Goal: Task Accomplishment & Management: Manage account settings

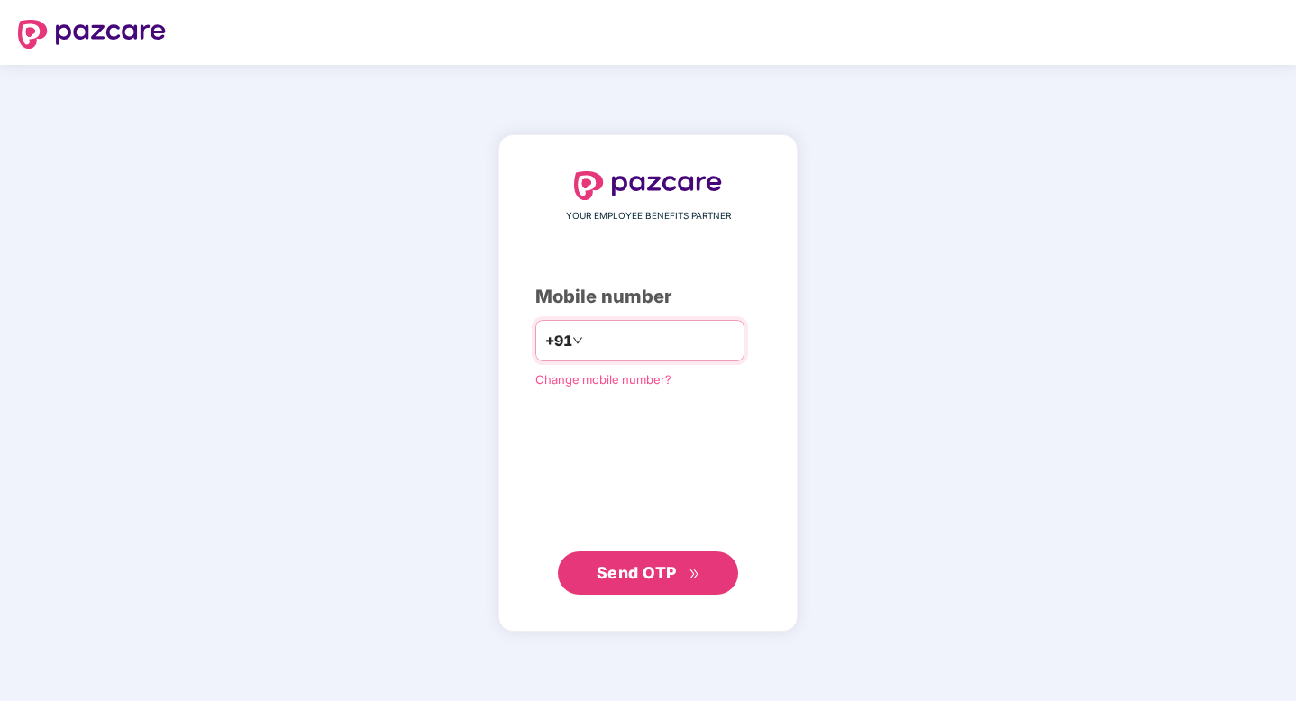
type input "**********"
click at [670, 571] on span "Send OTP" at bounding box center [637, 572] width 80 height 19
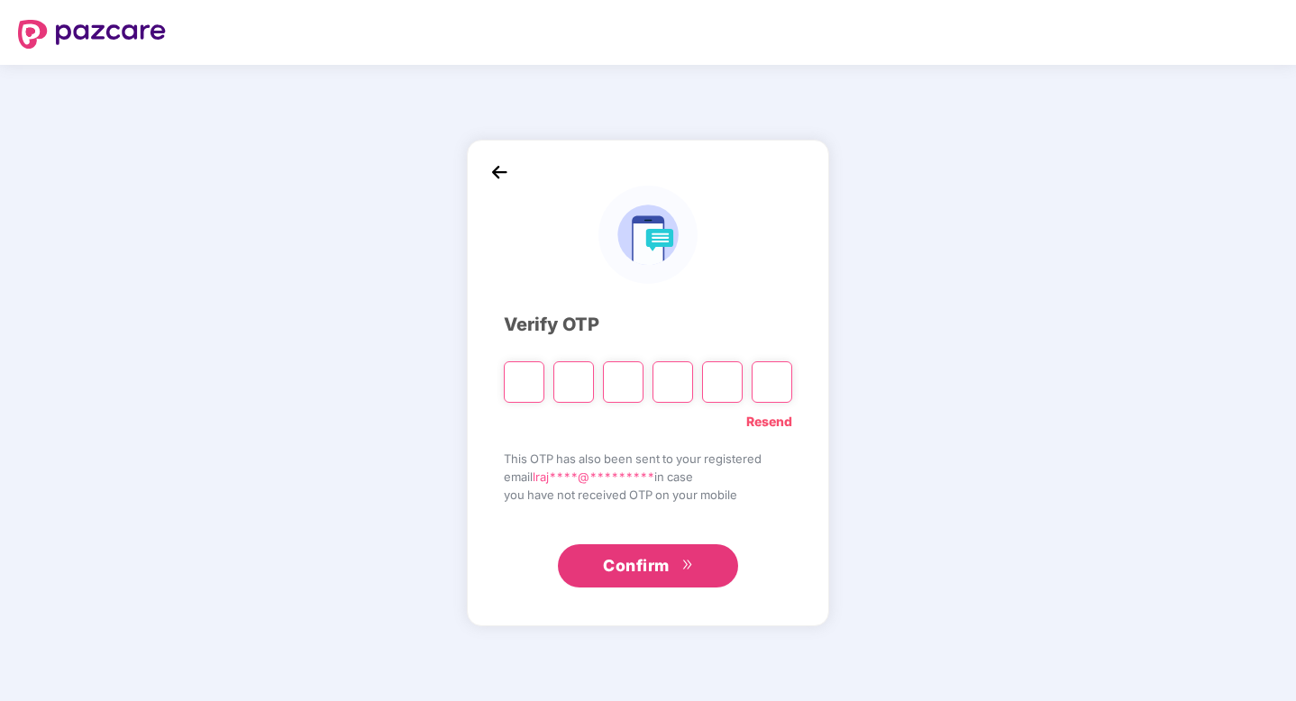
type input "*"
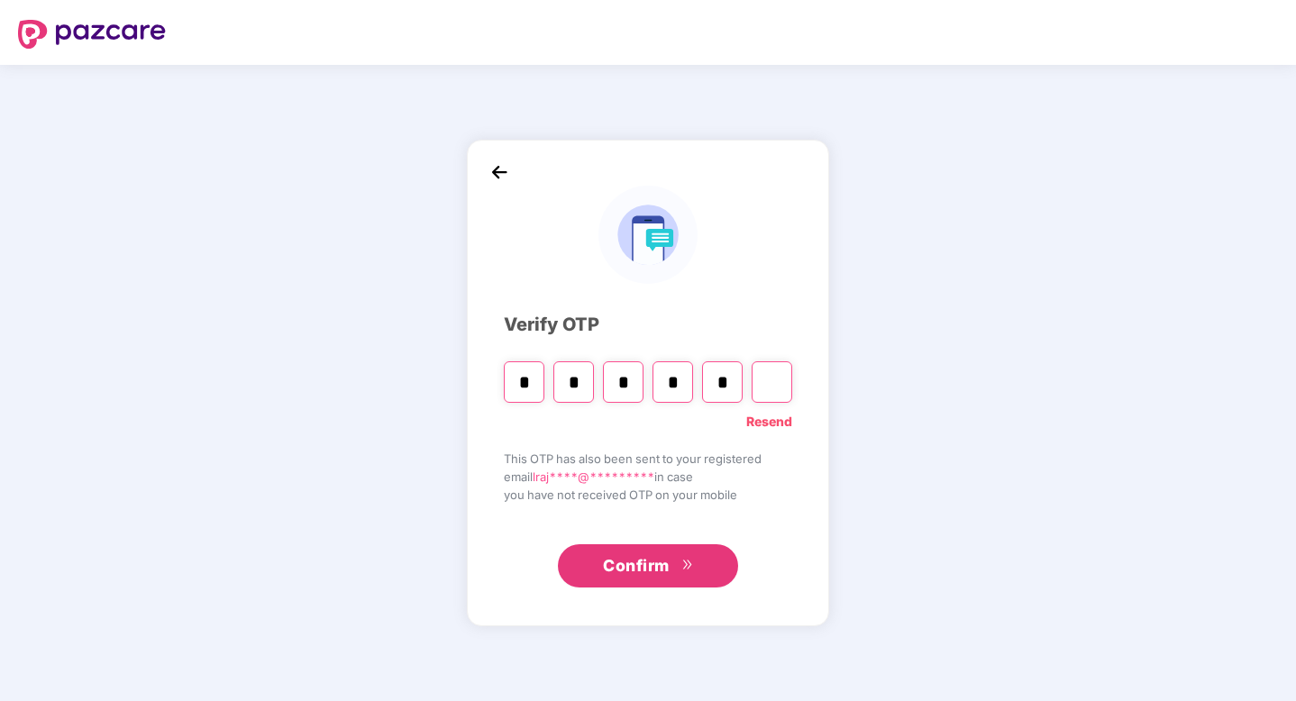
type input "*"
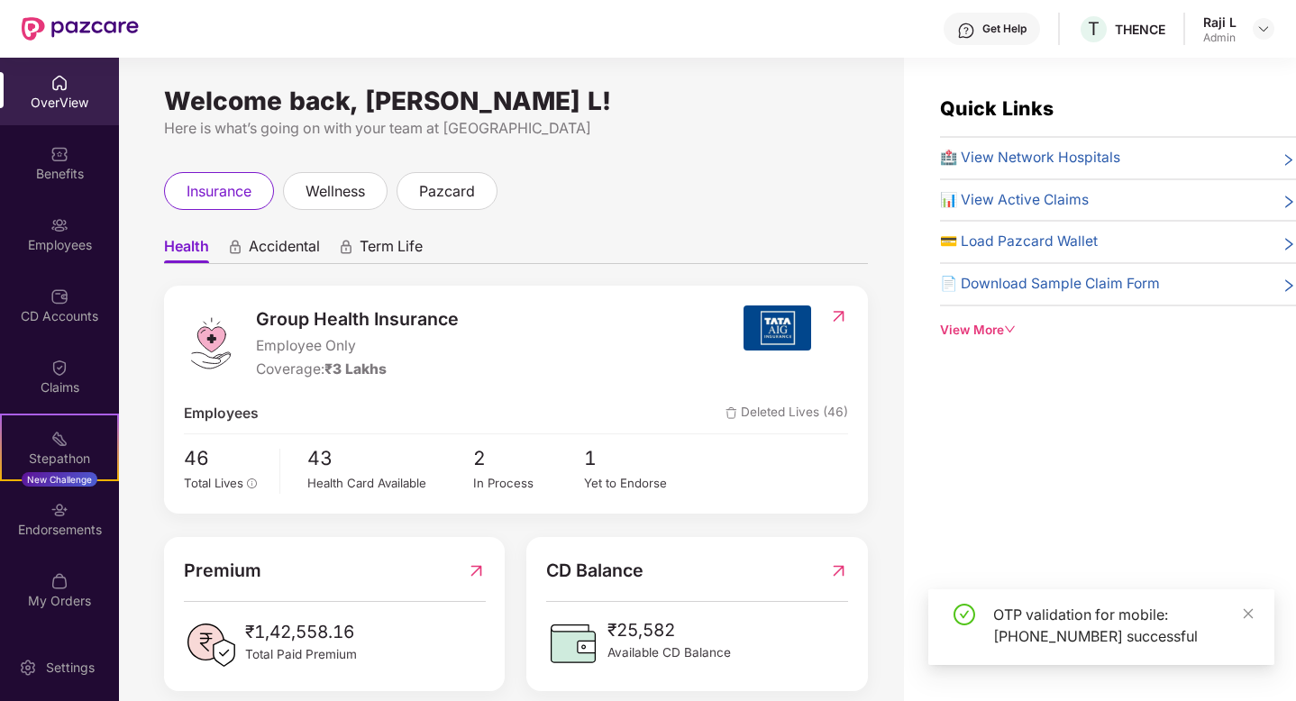
click at [988, 34] on div "Get Help" at bounding box center [1005, 29] width 44 height 14
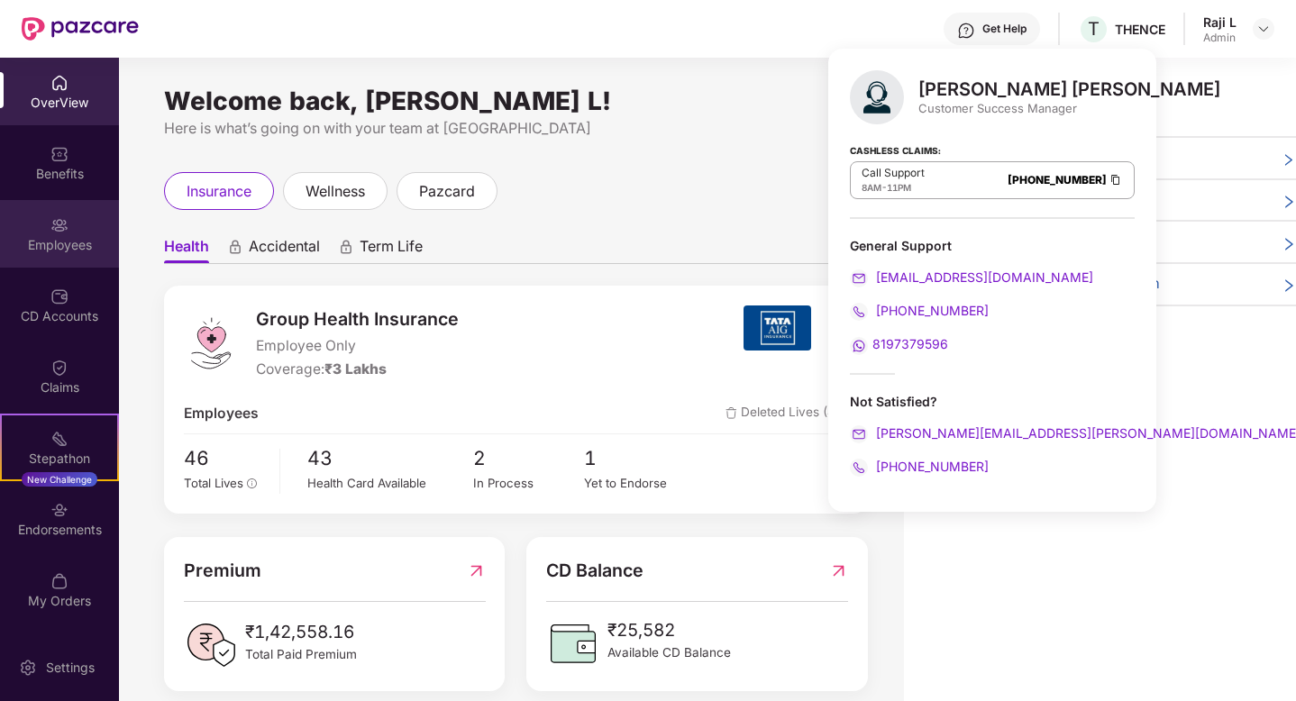
click at [63, 260] on div "Employees" at bounding box center [59, 234] width 119 height 68
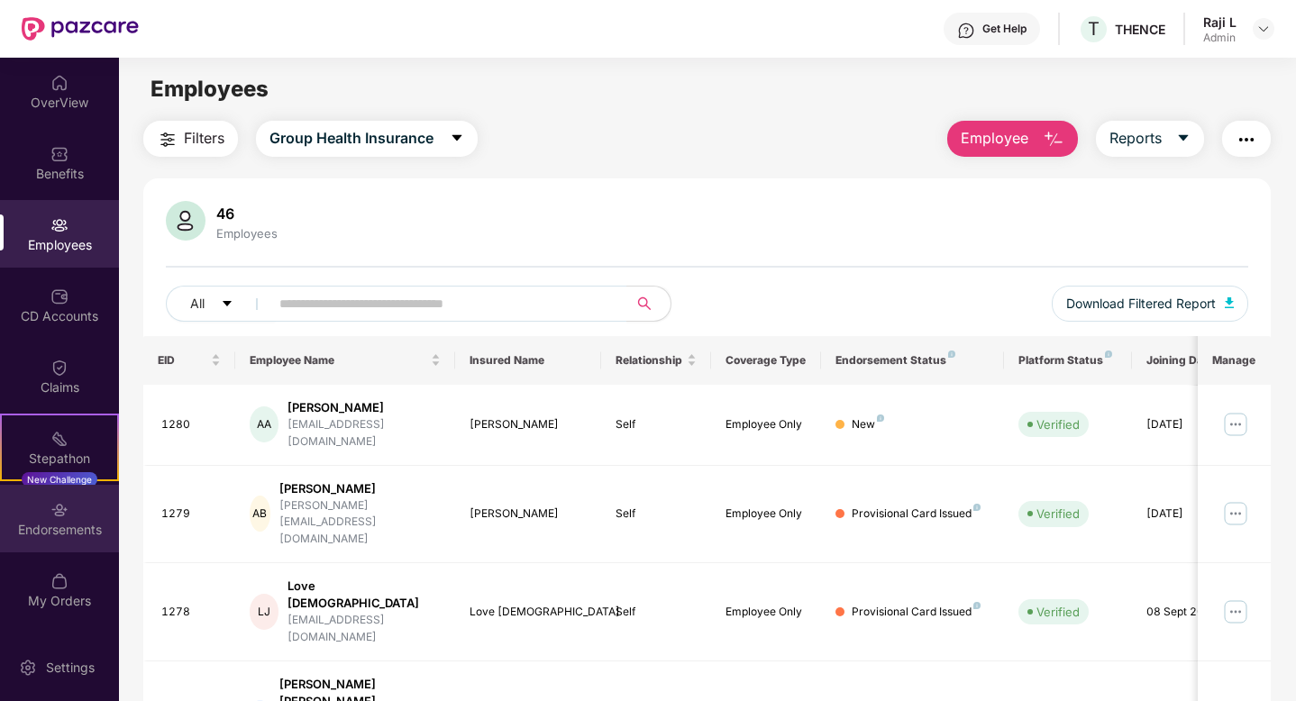
click at [69, 526] on div "Endorsements" at bounding box center [59, 530] width 119 height 18
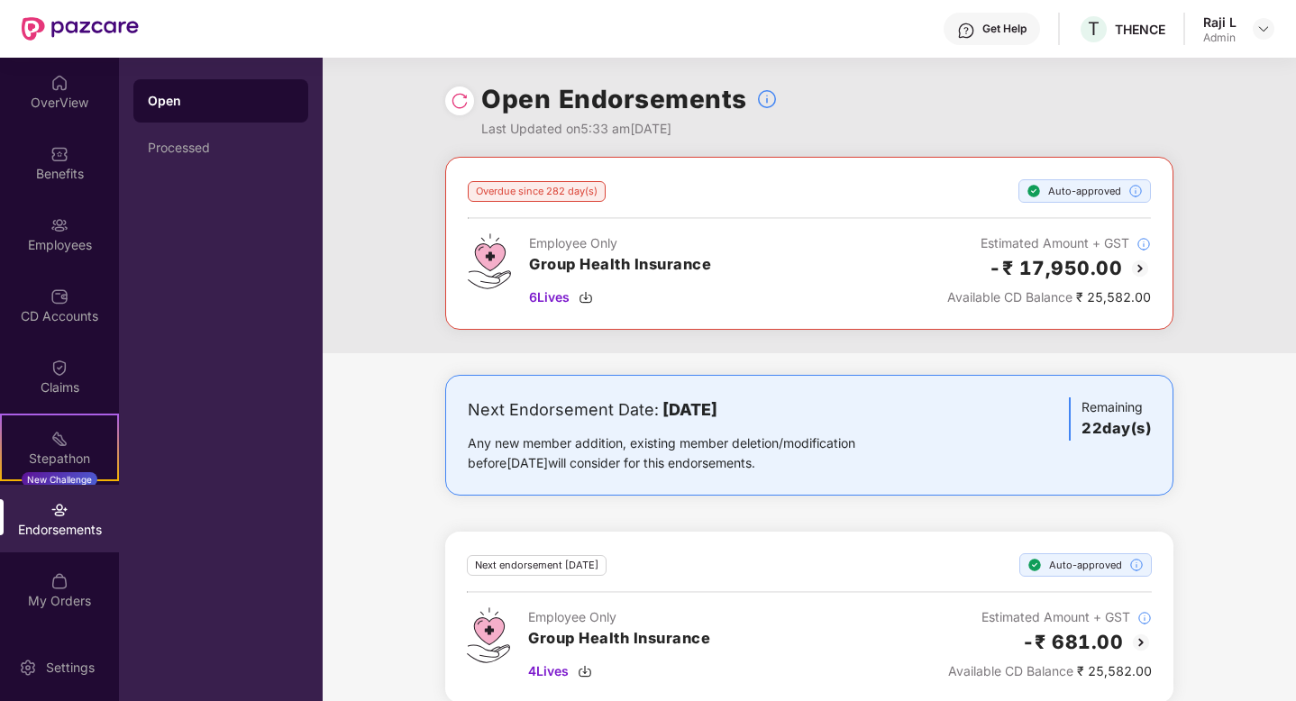
scroll to position [22, 0]
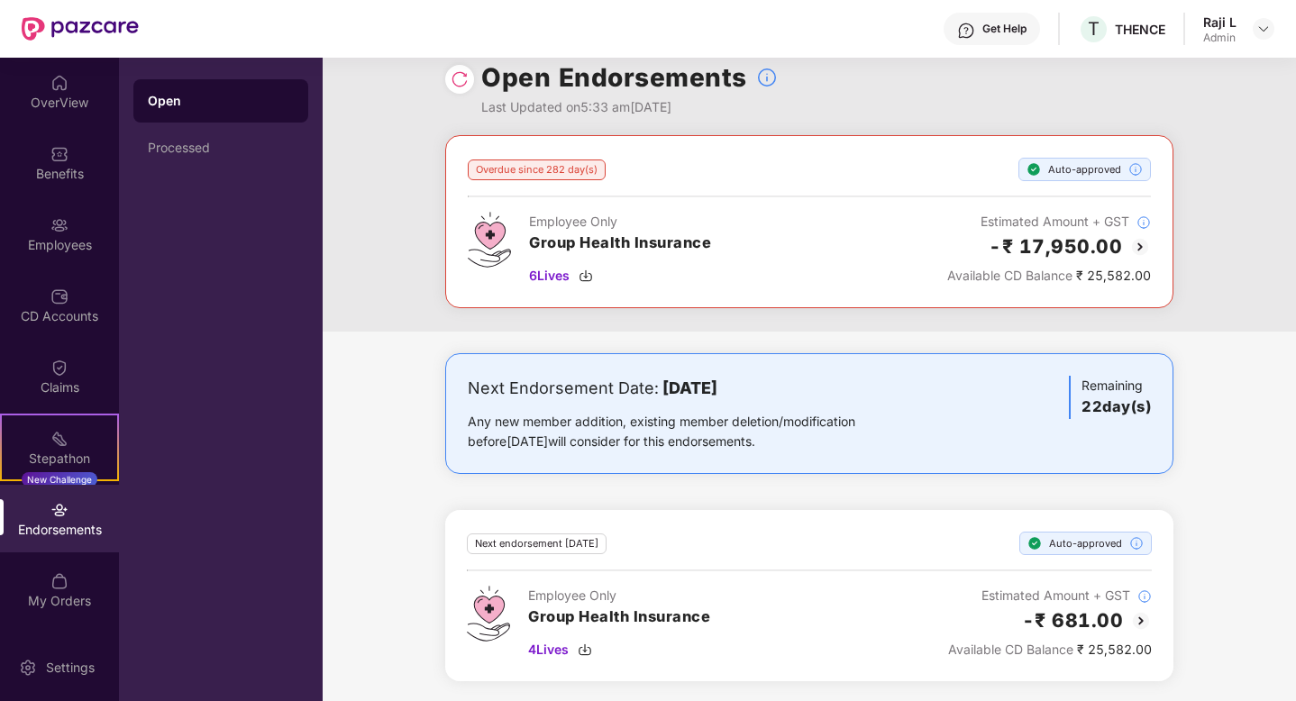
click at [1113, 408] on h3 "22 day(s)" at bounding box center [1116, 407] width 69 height 23
click at [160, 137] on div "Processed" at bounding box center [220, 147] width 175 height 43
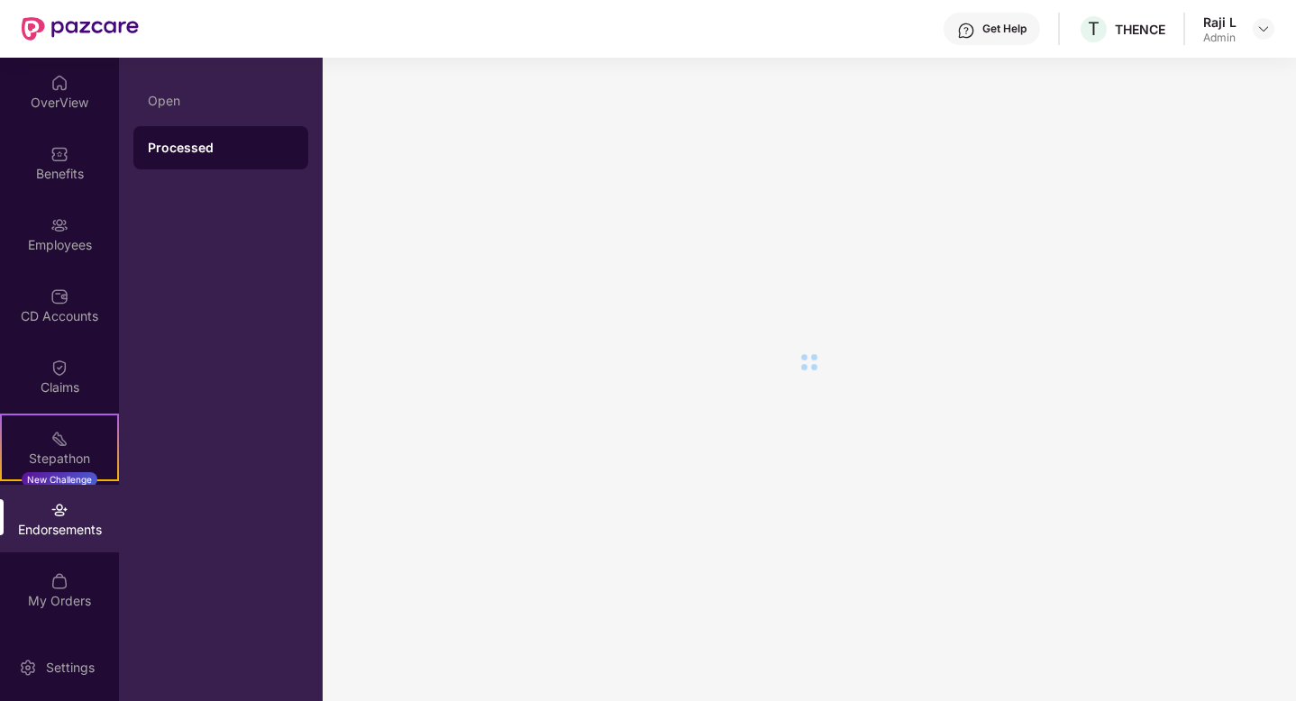
scroll to position [0, 0]
